Goal: Find specific page/section: Find specific page/section

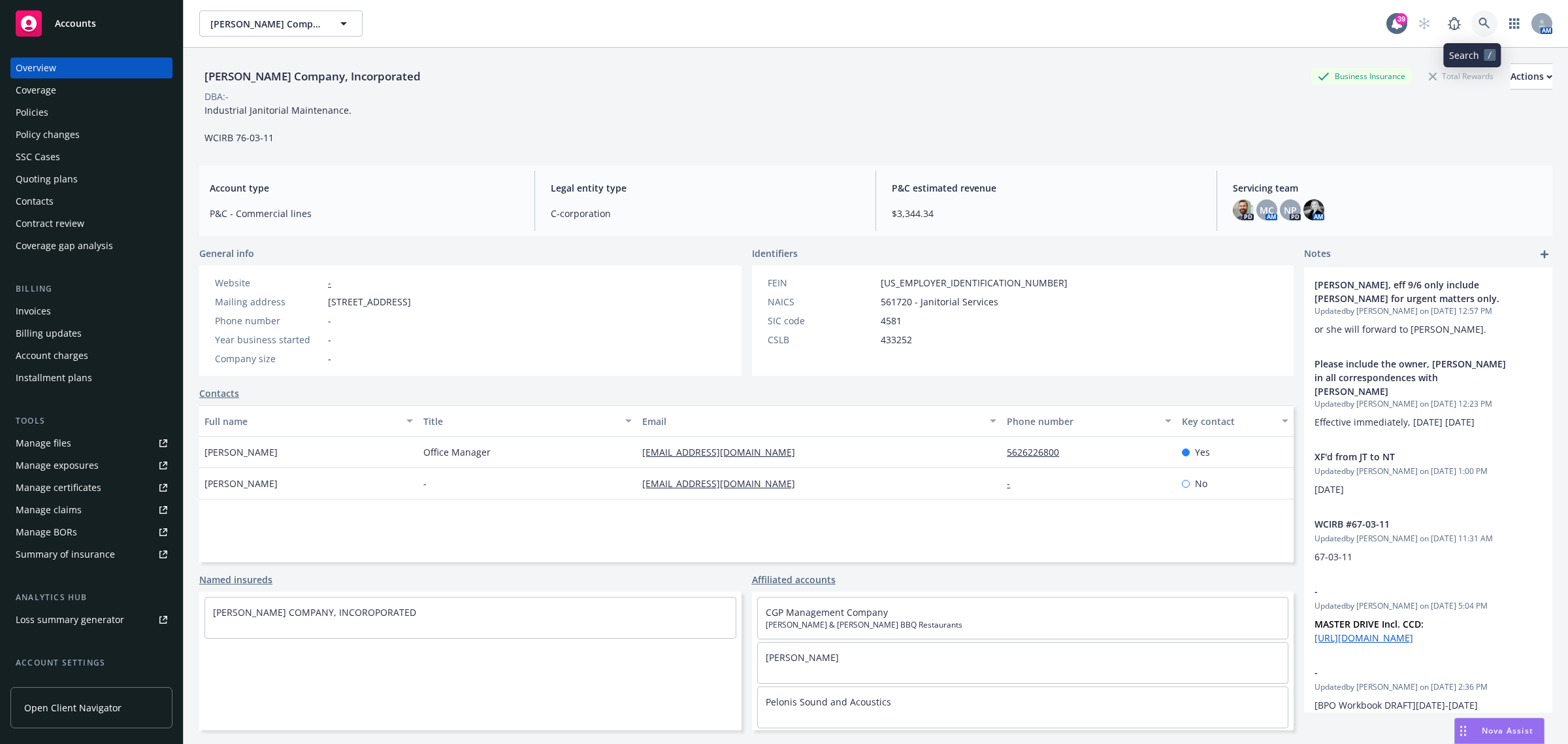
click at [1471, 15] on link at bounding box center [1485, 23] width 26 height 26
